Goal: Check status: Check status

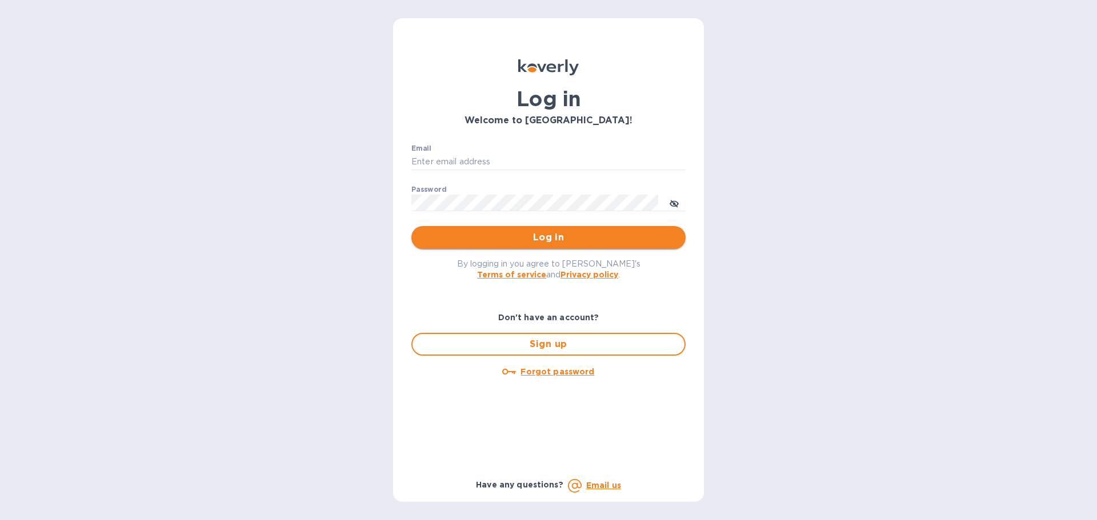
type input "[EMAIL_ADDRESS][DOMAIN_NAME]"
click at [457, 237] on span "Log in" at bounding box center [548, 238] width 256 height 14
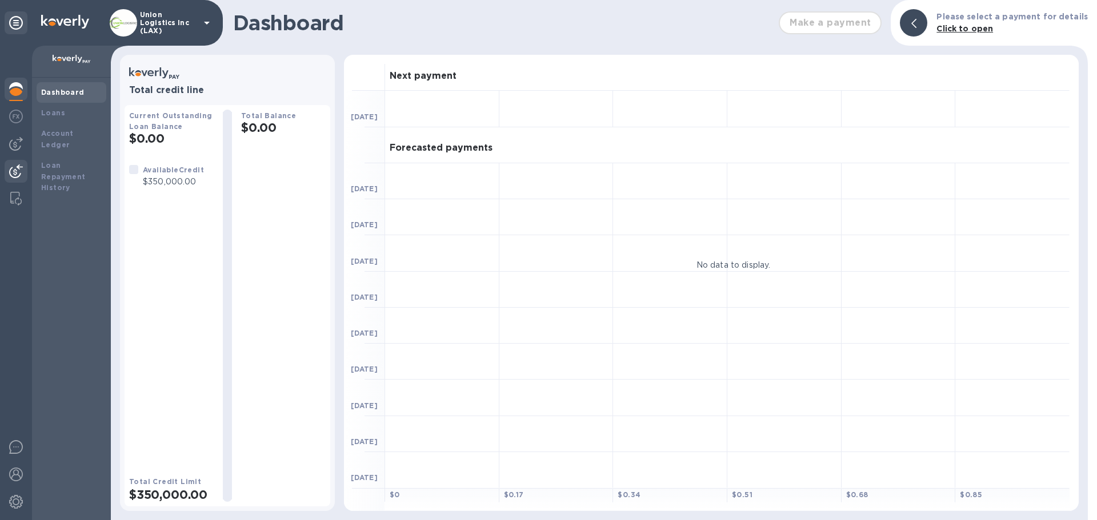
click at [25, 171] on div at bounding box center [16, 172] width 23 height 25
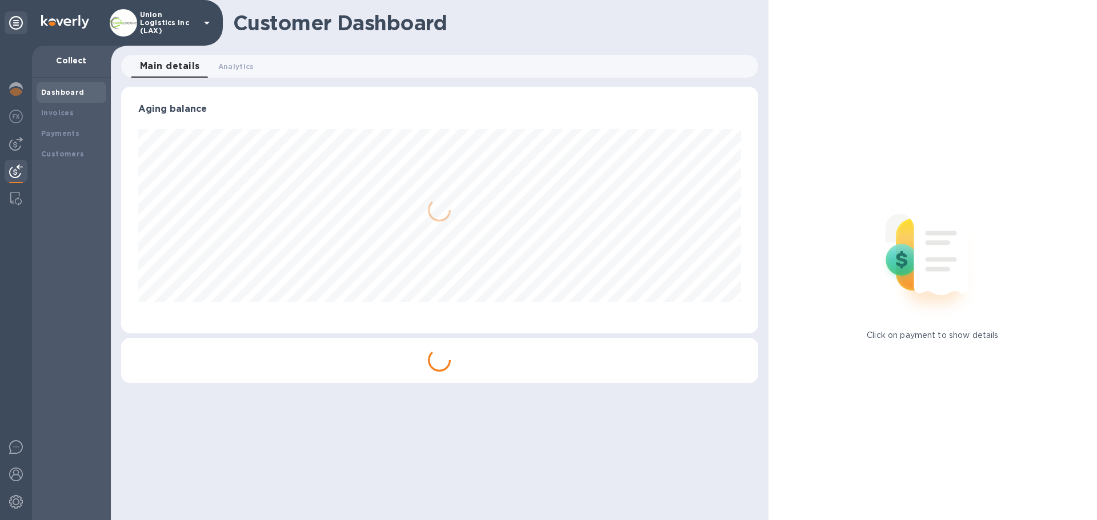
scroll to position [247, 636]
click at [55, 139] on div "Payments" at bounding box center [72, 133] width 70 height 21
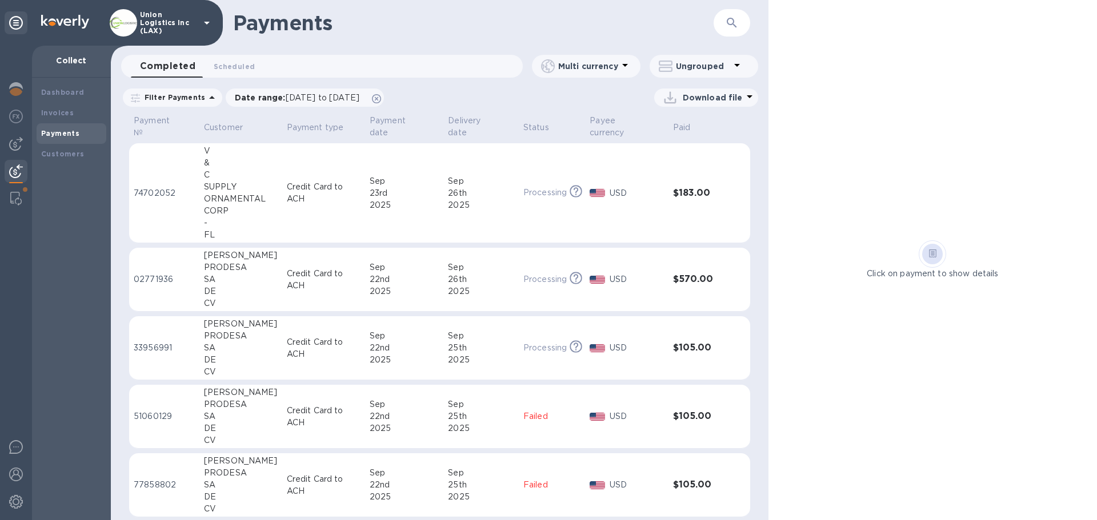
click at [398, 347] on div "22nd" at bounding box center [404, 348] width 69 height 12
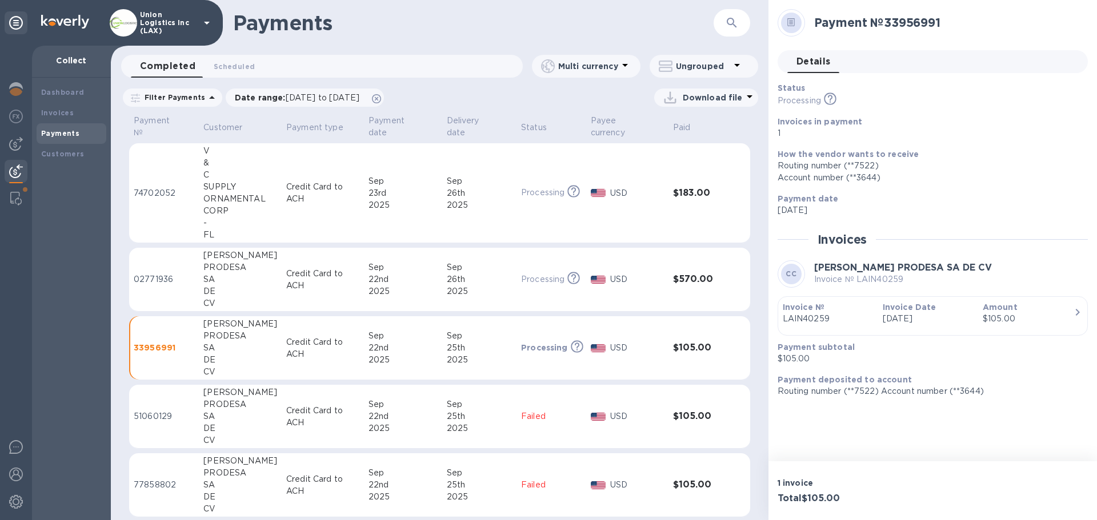
click at [309, 273] on p "Credit Card to ACH" at bounding box center [322, 280] width 73 height 24
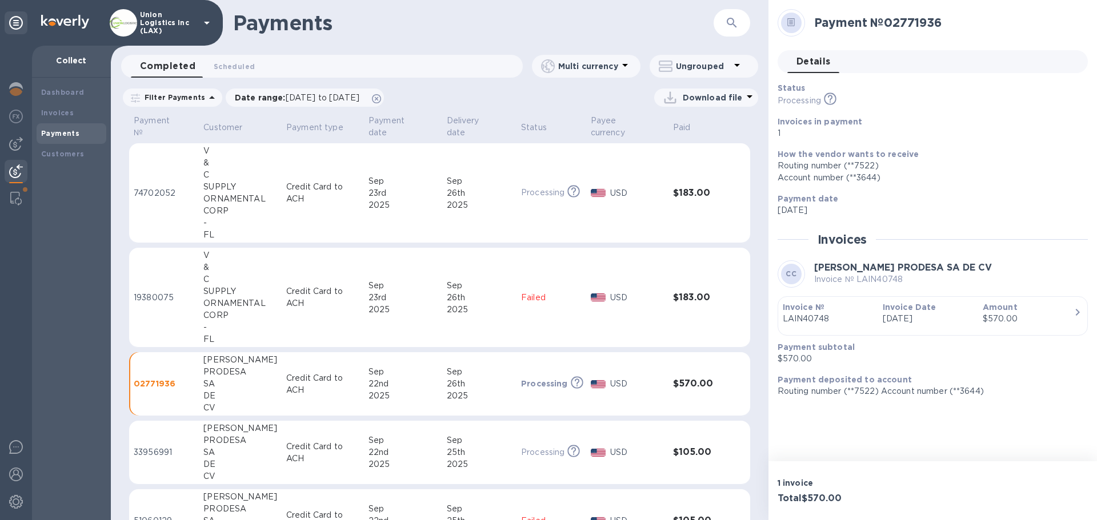
click at [342, 169] on td "Credit Card to ACH" at bounding box center [323, 193] width 82 height 100
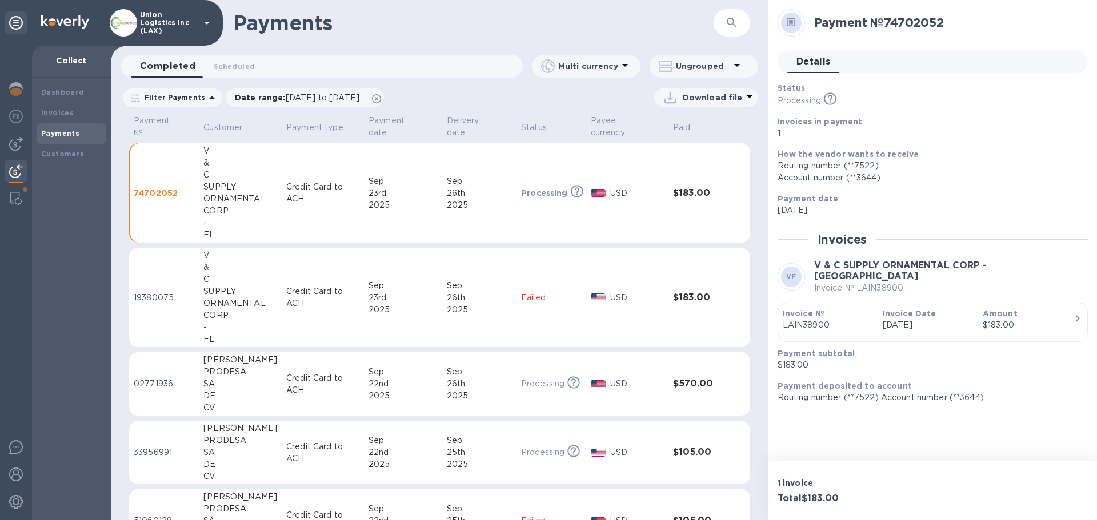
click at [469, 215] on td "[DATE]" at bounding box center [479, 193] width 75 height 100
click at [487, 212] on td "[DATE]" at bounding box center [479, 193] width 75 height 100
click at [112, 356] on div "Payment № Customer Payment type Payment date Delivery date Status Payee currenc…" at bounding box center [439, 316] width 657 height 407
click at [14, 480] on img at bounding box center [16, 475] width 14 height 14
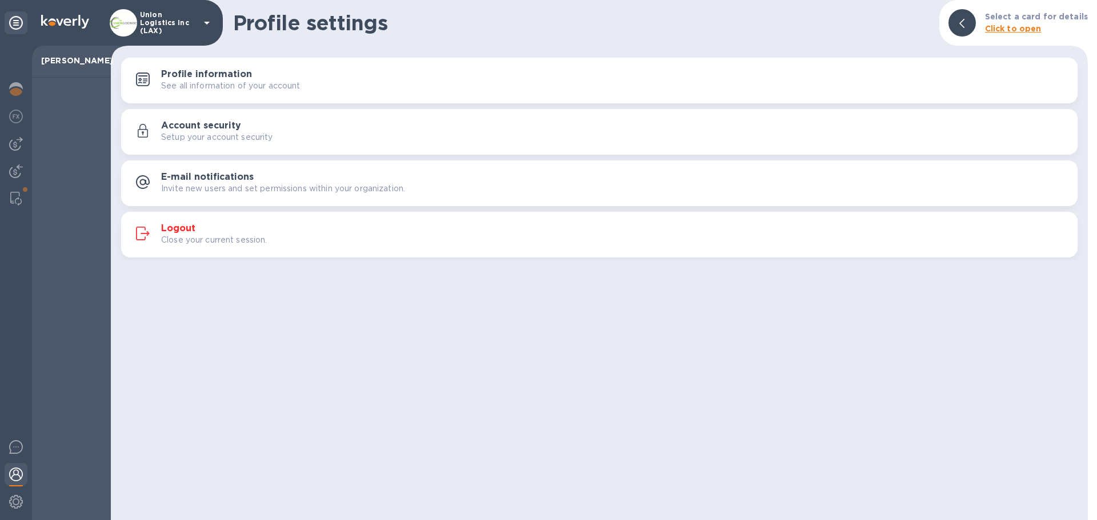
click at [278, 236] on div "Close your current session." at bounding box center [614, 240] width 907 height 12
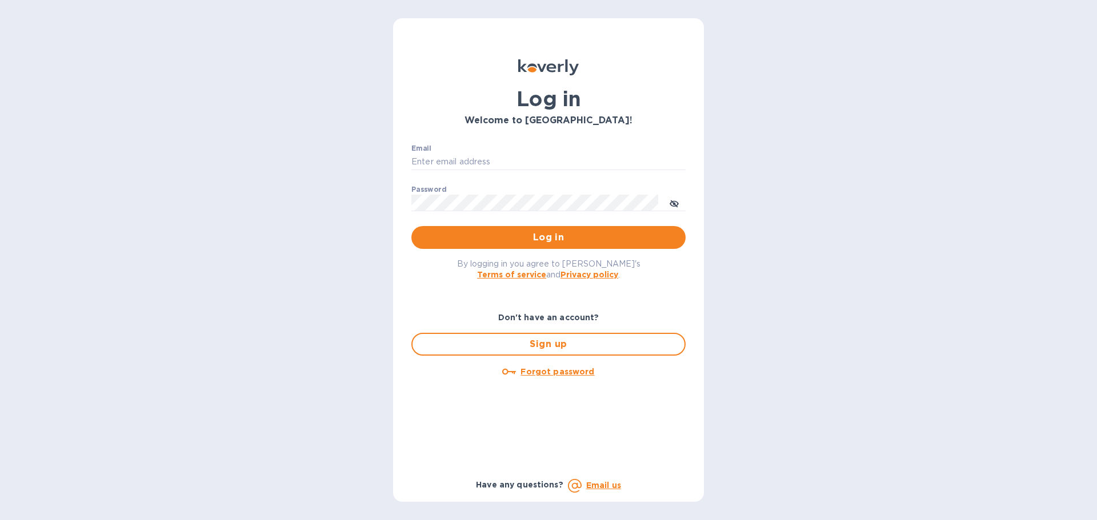
type input "[EMAIL_ADDRESS][DOMAIN_NAME]"
